Goal: Task Accomplishment & Management: Complete application form

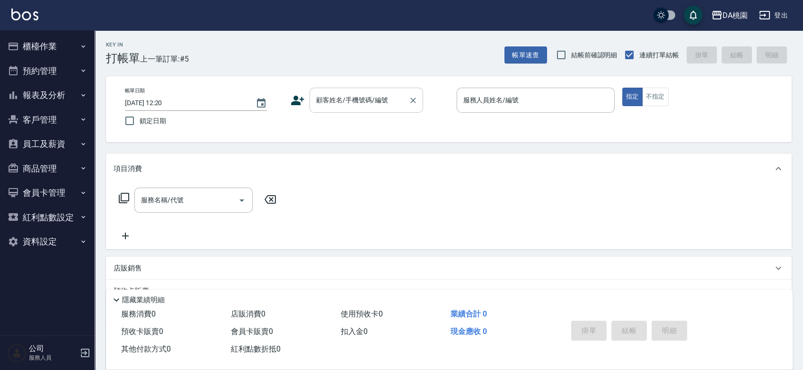
click at [374, 93] on div "顧客姓名/手機號碼/編號 顧客姓名/手機號碼/編號" at bounding box center [366, 100] width 114 height 25
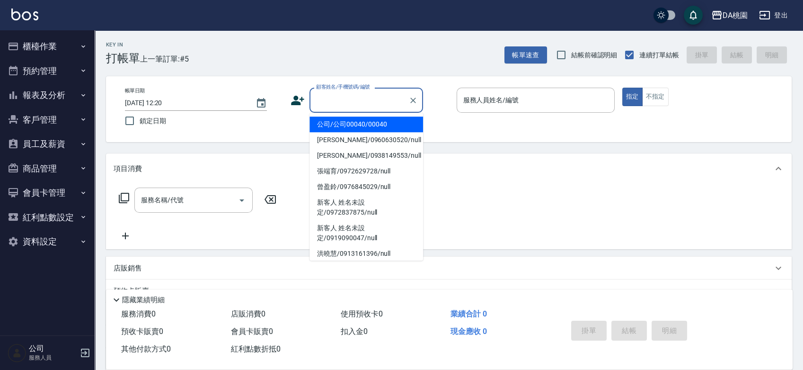
click at [352, 131] on li "公司/公司00040/00040" at bounding box center [366, 124] width 114 height 16
type input "公司/公司00040/00040"
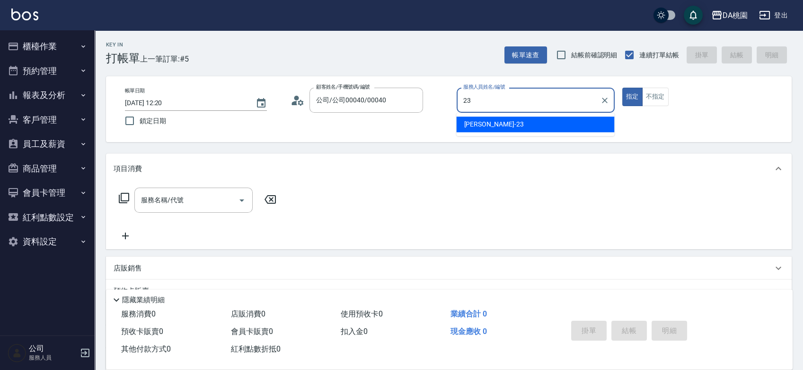
type input "亞瑟 -23"
type button "true"
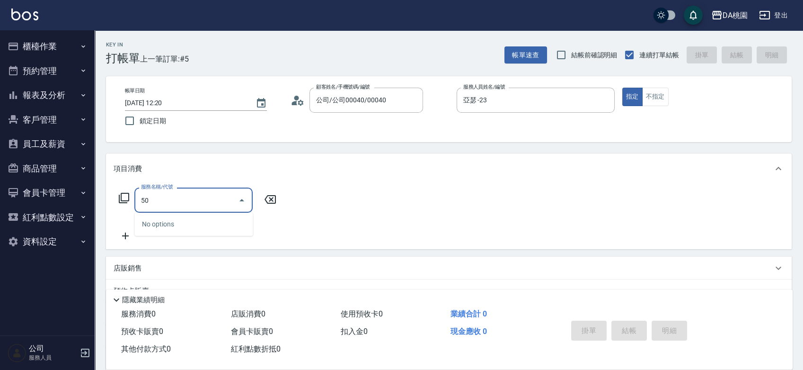
type input "500"
type input "20"
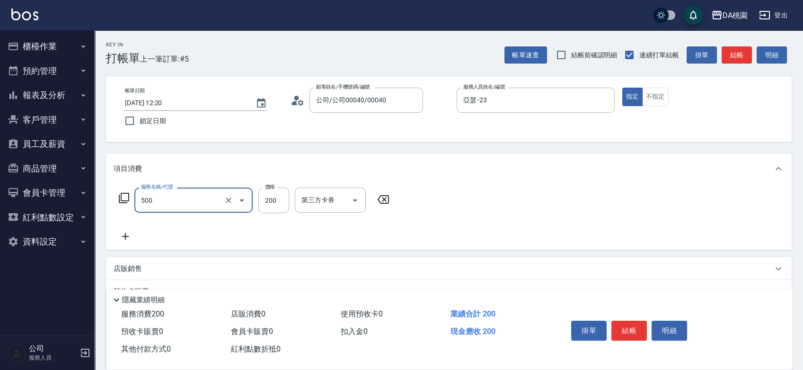
type input "洗髮(500)"
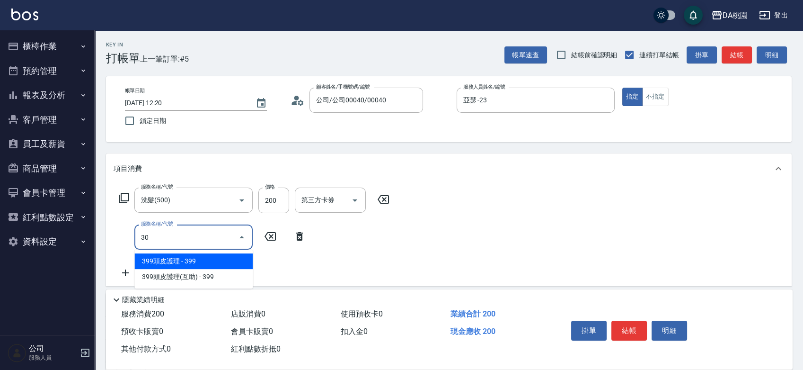
type input "303"
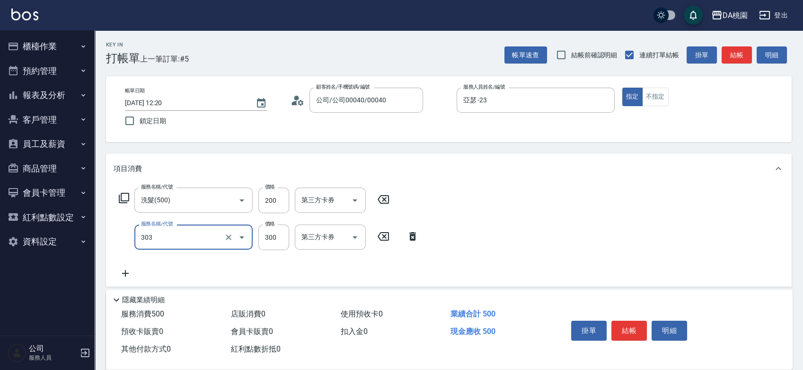
type input "50"
type input "A級剪髮(303)"
type input "5"
type input "20"
type input "500"
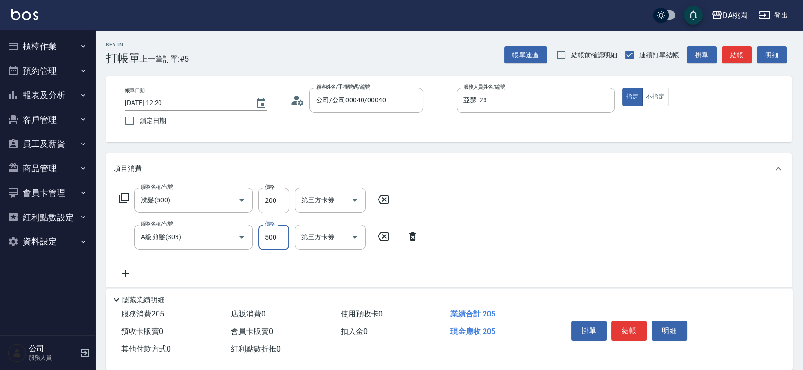
type input "70"
type input "500"
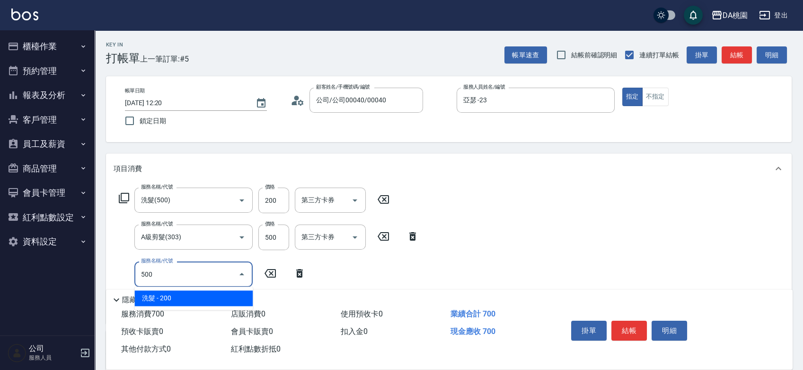
type input "90"
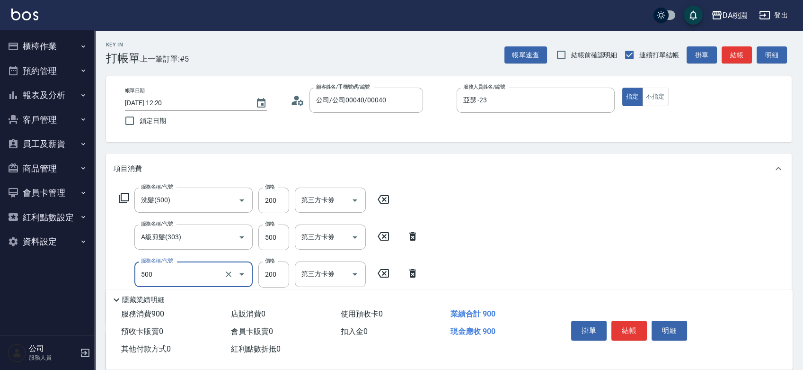
type input "洗髮(500)"
type input "303"
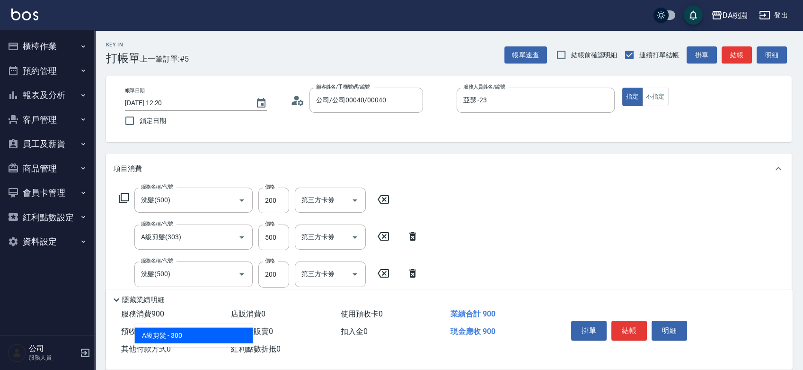
type input "120"
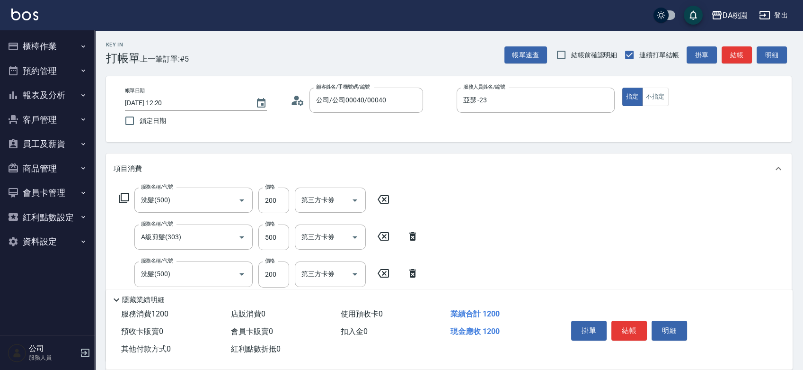
type input "5"
type input "90"
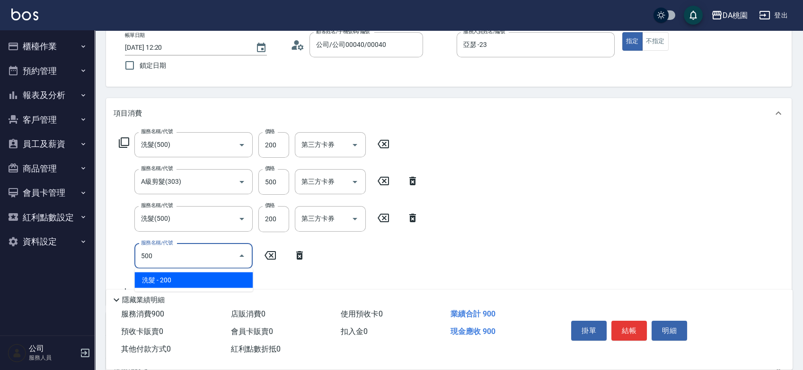
scroll to position [158, 0]
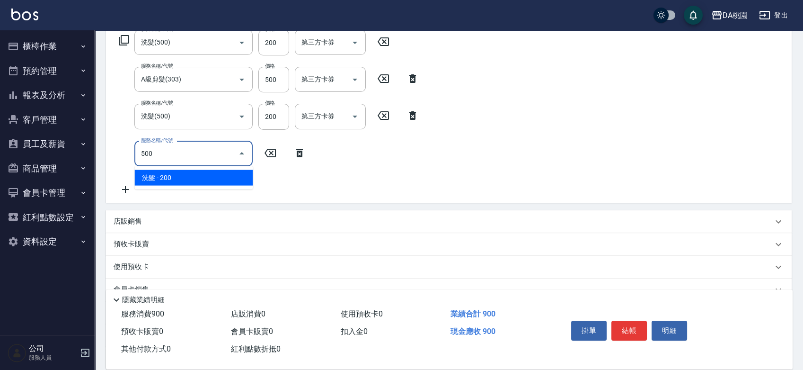
type input "500"
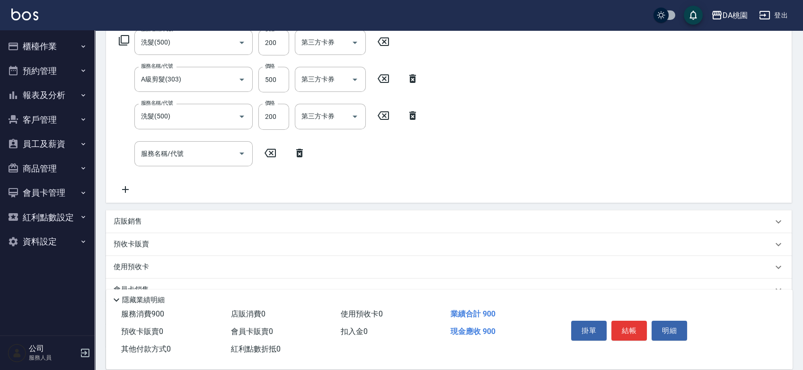
click at [298, 153] on icon at bounding box center [299, 153] width 7 height 9
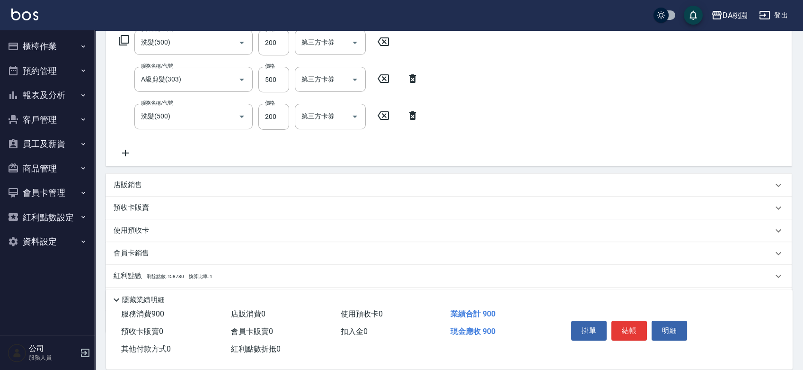
click at [125, 150] on icon at bounding box center [125, 153] width 7 height 7
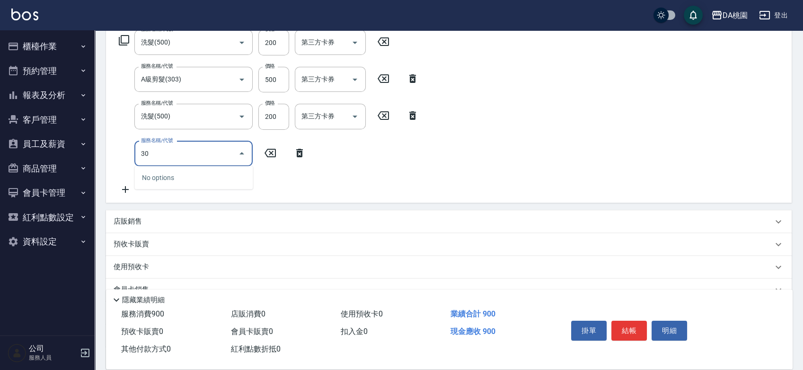
type input "303"
type input "120"
type input "A級剪髮(303)"
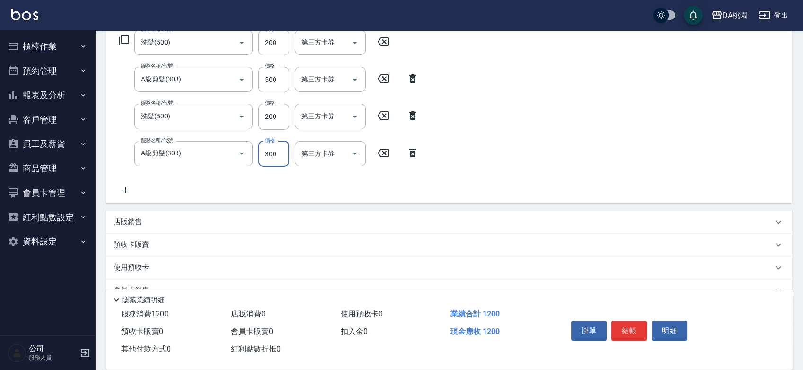
type input "5"
type input "90"
type input "500"
type input "140"
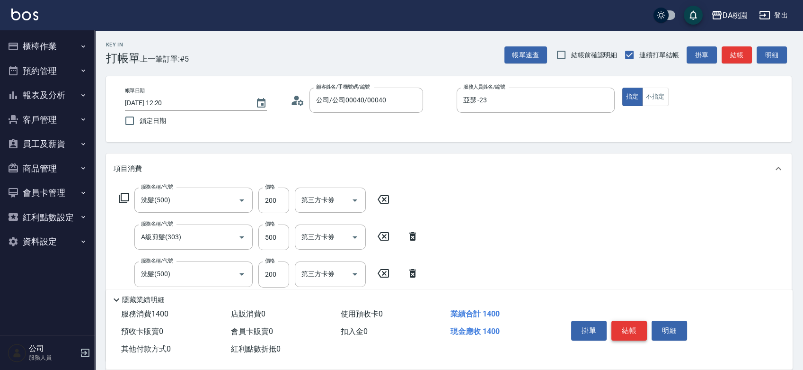
type input "500"
click at [627, 322] on button "結帳" at bounding box center [628, 330] width 35 height 20
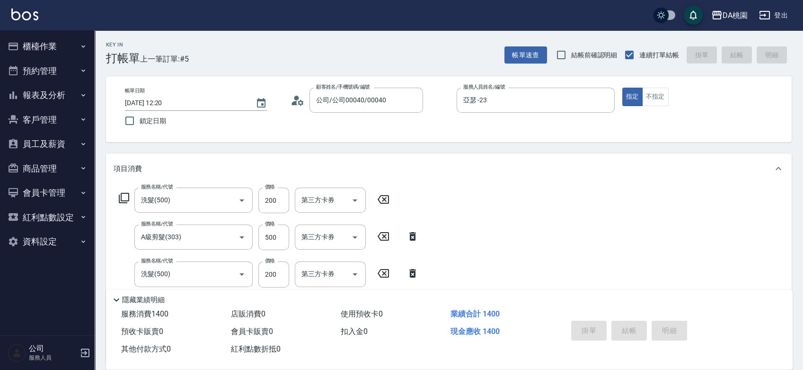
type input "[DATE] 13:02"
type input "0"
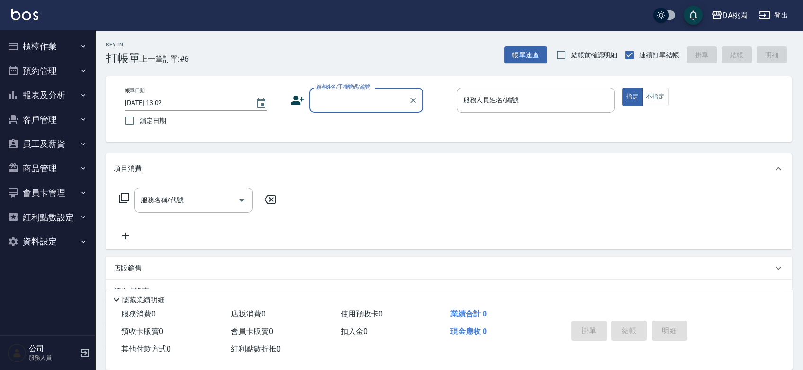
click at [55, 147] on button "員工及薪資" at bounding box center [47, 144] width 87 height 25
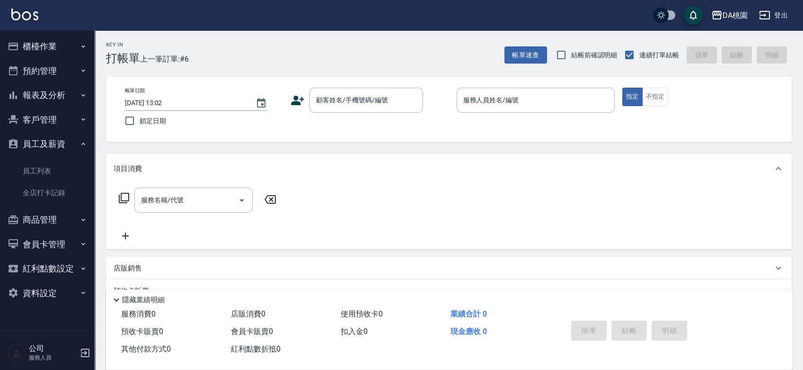
click at [345, 144] on div "Key In 打帳單 上一筆訂單:#6 帳單速查 結帳前確認明細 連續打單結帳 掛單 結帳 明細 帳單日期 [DATE] 13:02 鎖定日期 顧客姓名/手機…" at bounding box center [449, 267] width 708 height 475
click at [349, 147] on div "Key In 打帳單 上一筆訂單:#6 帳單速查 結帳前確認明細 連續打單結帳 掛單 結帳 明細 帳單日期 [DATE] 13:02 鎖定日期 顧客姓名/手機…" at bounding box center [449, 267] width 708 height 475
click at [443, 104] on div "顧客姓名/手機號碼/編號 顧客姓名/手機號碼/編號" at bounding box center [370, 100] width 158 height 25
click at [444, 123] on div "帳單日期 [DATE] 13:02 鎖定日期 顧客姓名/手機號碼/編號 顧客姓名/手機號碼/編號 服務人員姓名/編號 服務人員姓名/編號 指定 不指定" at bounding box center [448, 109] width 663 height 43
